Goal: Task Accomplishment & Management: Manage account settings

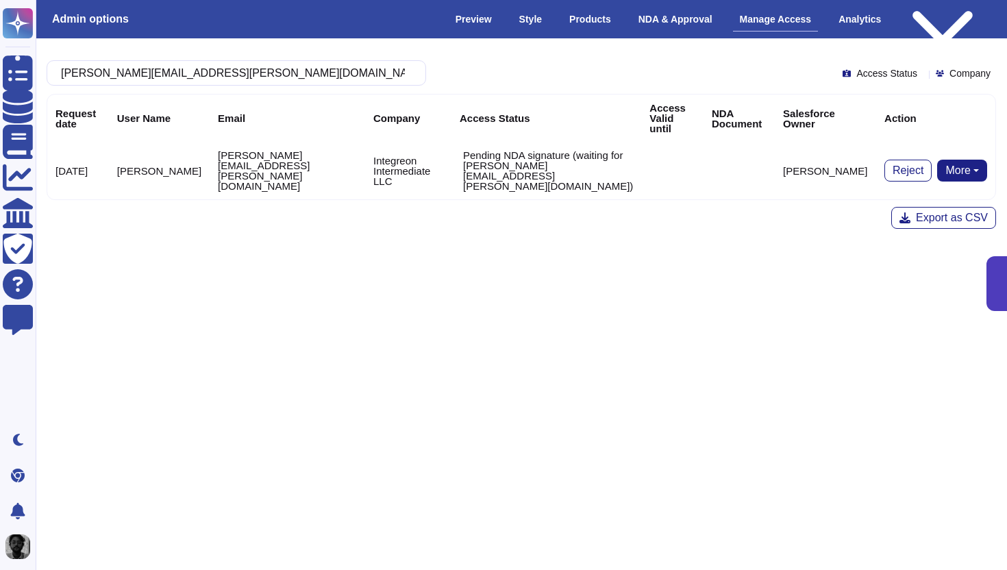
type input "[PERSON_NAME][EMAIL_ADDRESS][PERSON_NAME][DOMAIN_NAME]"
click at [463, 150] on p "Pending NDA signature (waiting for [PERSON_NAME][EMAIL_ADDRESS][PERSON_NAME][DO…" at bounding box center [548, 170] width 170 height 41
copy p "Pending NDA signature"
drag, startPoint x: 433, startPoint y: 149, endPoint x: 524, endPoint y: 151, distance: 91.1
click at [524, 151] on p "Pending NDA signature (waiting for [PERSON_NAME][EMAIL_ADDRESS][PERSON_NAME][DO…" at bounding box center [548, 170] width 170 height 41
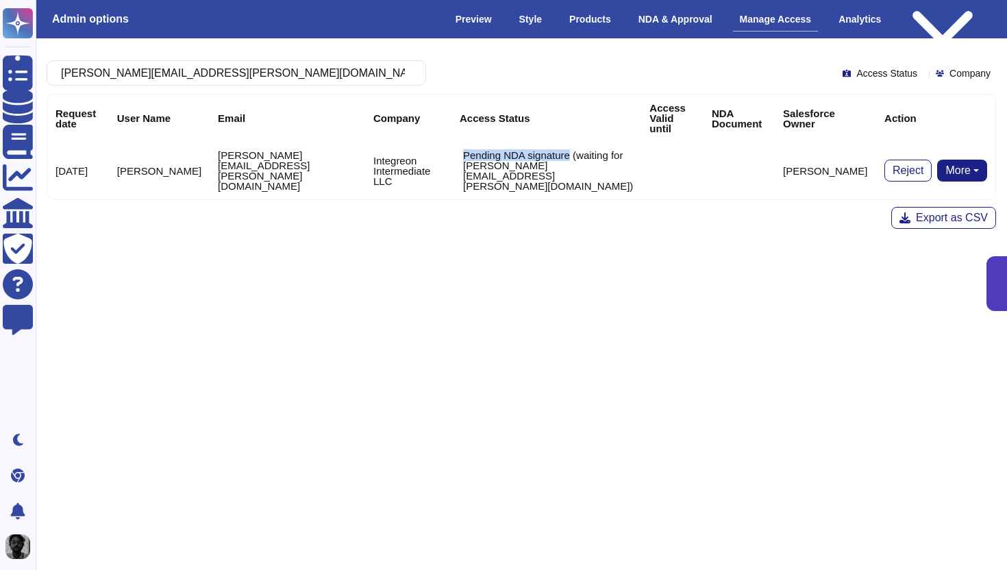
click at [970, 160] on button "More" at bounding box center [962, 171] width 50 height 22
click at [921, 205] on link "Re-Send NDA" at bounding box center [911, 213] width 151 height 16
click at [987, 142] on td "Reject More" at bounding box center [935, 171] width 119 height 58
click at [979, 160] on button "More" at bounding box center [962, 171] width 50 height 22
